Goal: Navigation & Orientation: Understand site structure

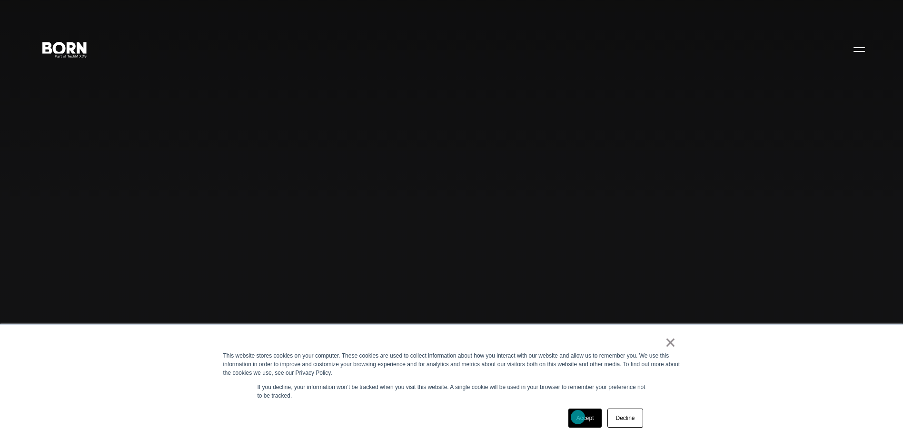
click at [578, 417] on link "Accept" at bounding box center [586, 418] width 34 height 19
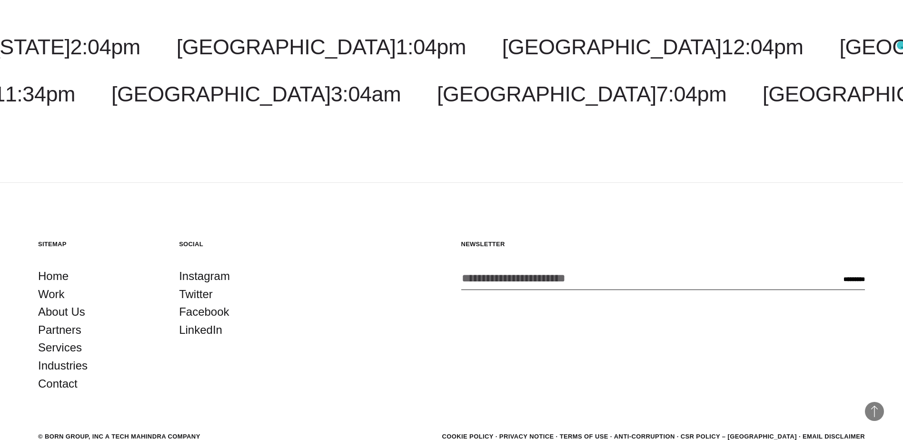
scroll to position [3033, 0]
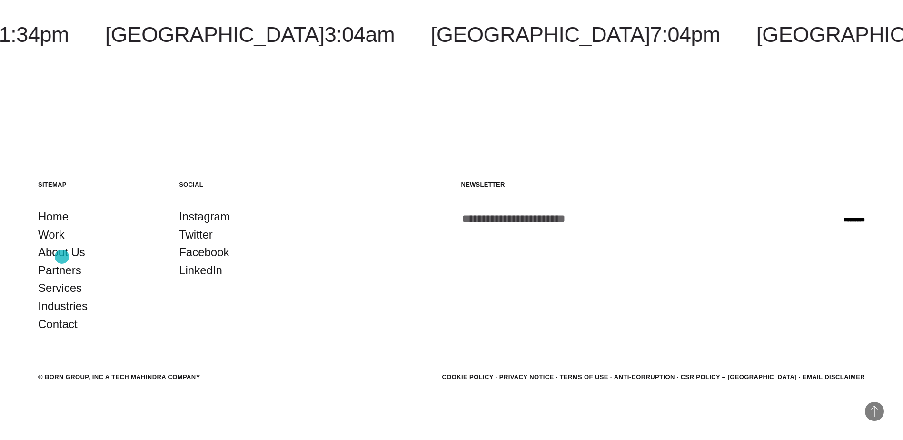
click at [61, 257] on link "About Us" at bounding box center [61, 252] width 47 height 18
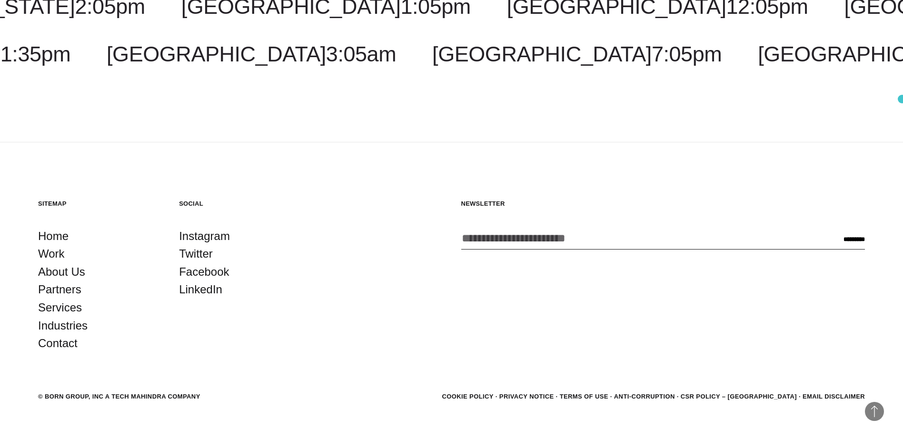
scroll to position [3625, 0]
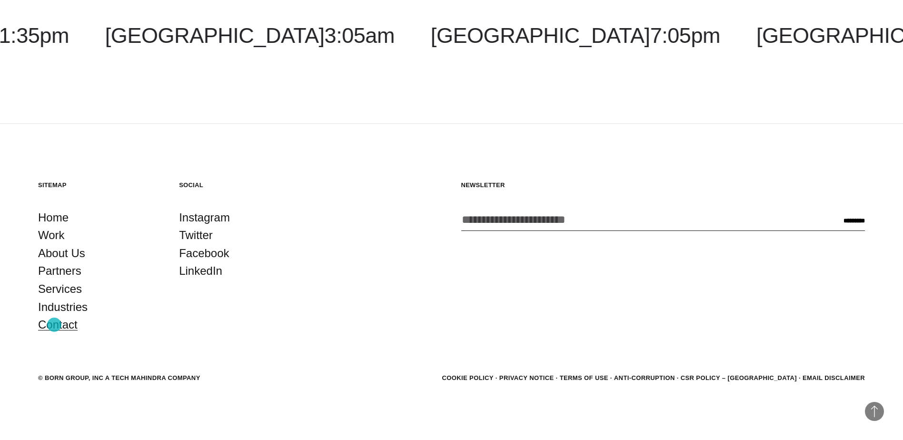
click at [54, 325] on link "Contact" at bounding box center [58, 325] width 40 height 18
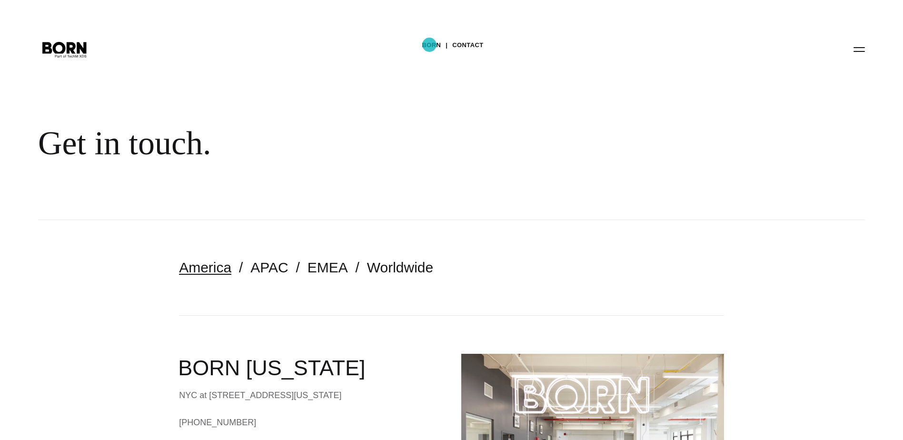
click at [429, 45] on link "BORN" at bounding box center [431, 45] width 19 height 14
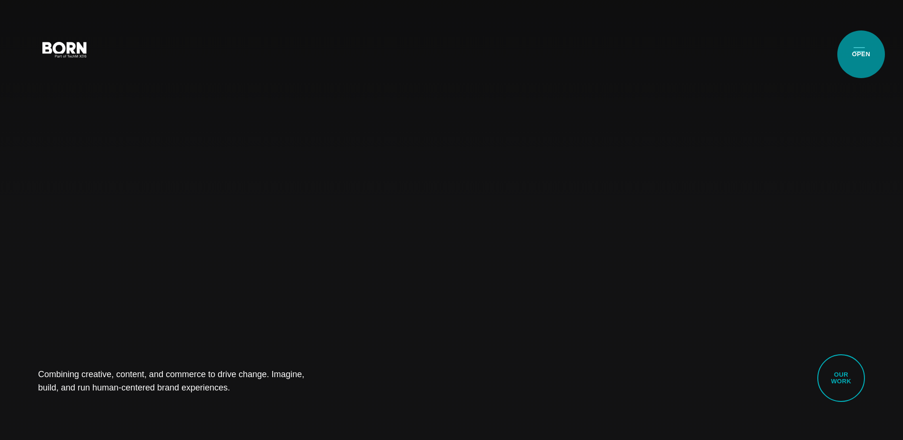
click at [861, 54] on button "Primary Menu" at bounding box center [859, 49] width 23 height 20
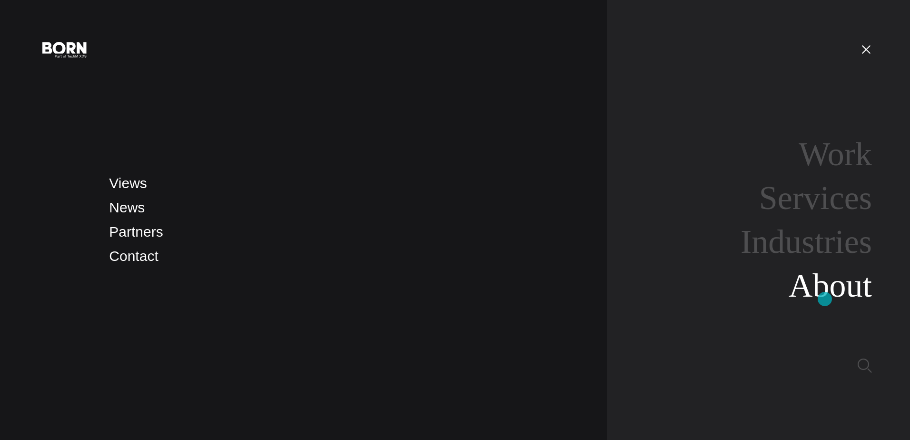
click at [825, 299] on link "About" at bounding box center [830, 285] width 83 height 37
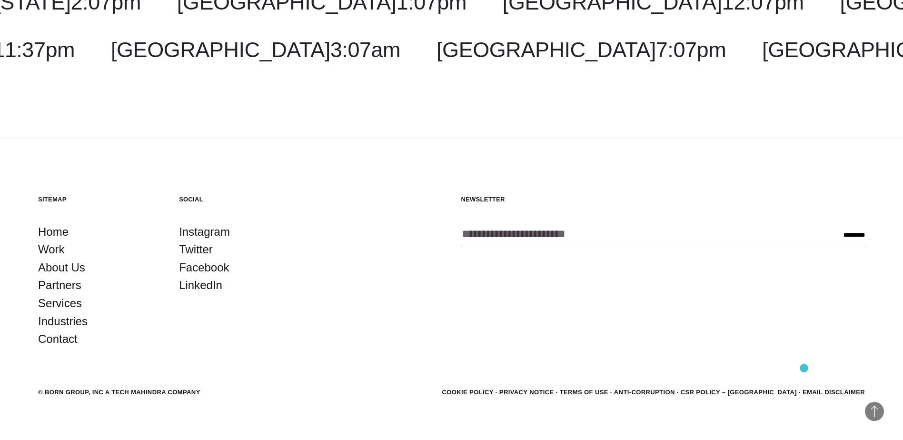
scroll to position [3619, 0]
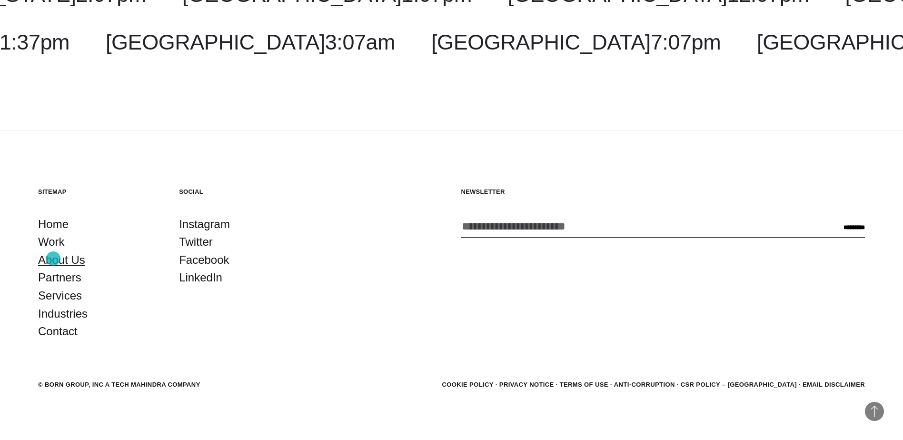
click at [53, 259] on link "About Us" at bounding box center [61, 260] width 47 height 18
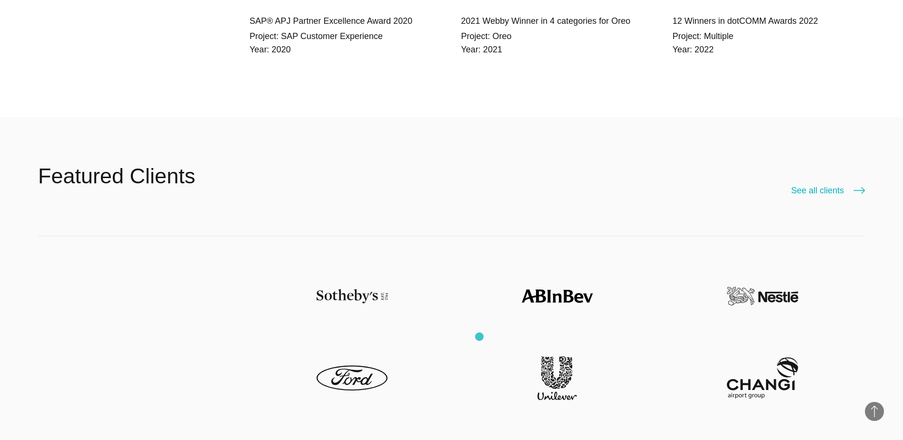
scroll to position [2476, 0]
